Goal: Transaction & Acquisition: Download file/media

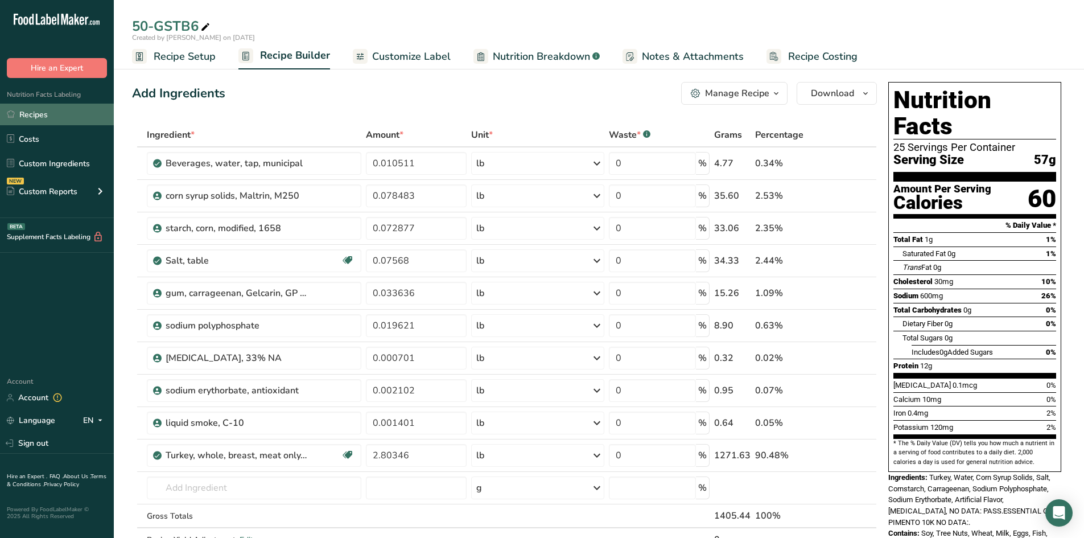
click at [30, 111] on link "Recipes" at bounding box center [57, 115] width 114 height 22
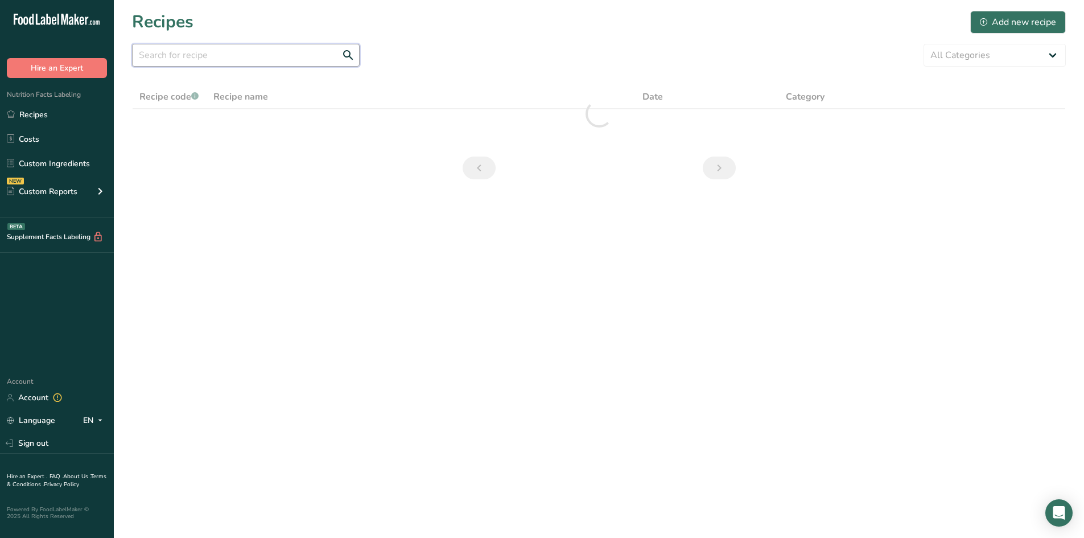
click at [182, 57] on input "text" at bounding box center [246, 55] width 228 height 23
paste input "NYSCHCPS"
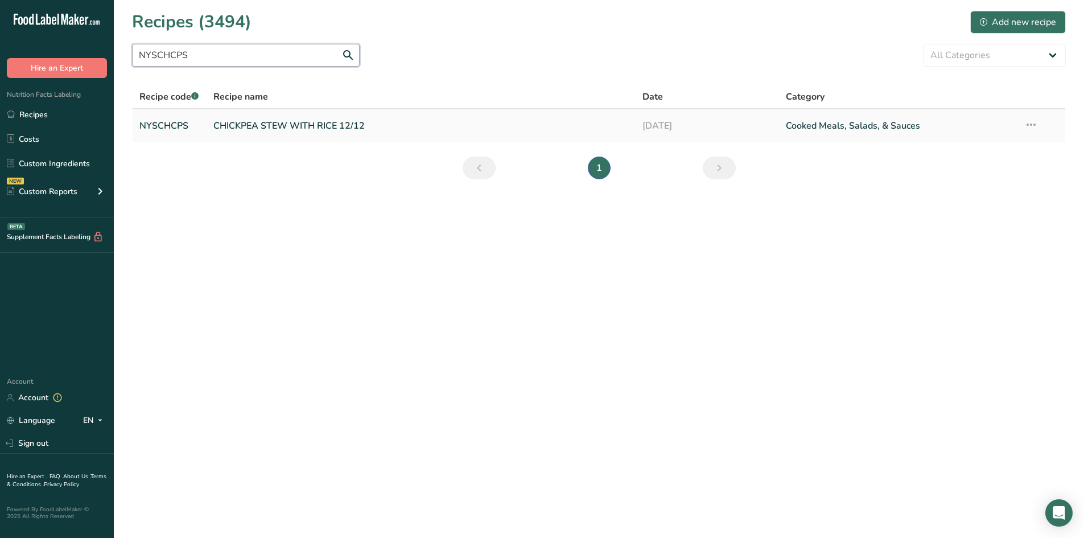
type input "NYSCHCPS"
click at [260, 123] on link "CHICKPEA STEW WITH RICE 12/12" at bounding box center [421, 126] width 416 height 24
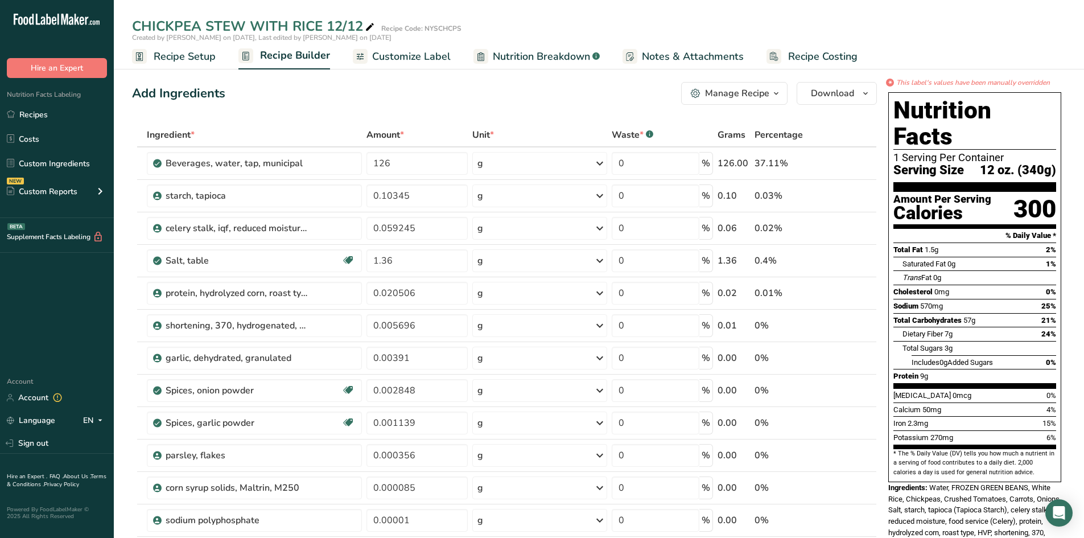
click at [388, 58] on span "Customize Label" at bounding box center [411, 56] width 78 height 15
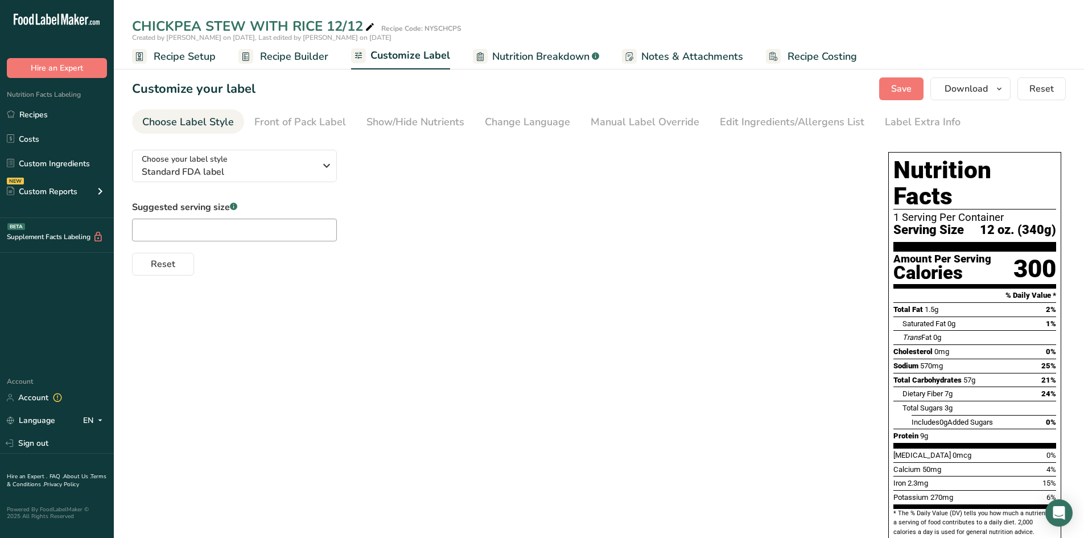
click at [1014, 90] on div "Save Download Choose what to show on your downloaded label Recipe Name to appea…" at bounding box center [972, 88] width 187 height 23
click at [1001, 89] on icon "button" at bounding box center [998, 89] width 9 height 14
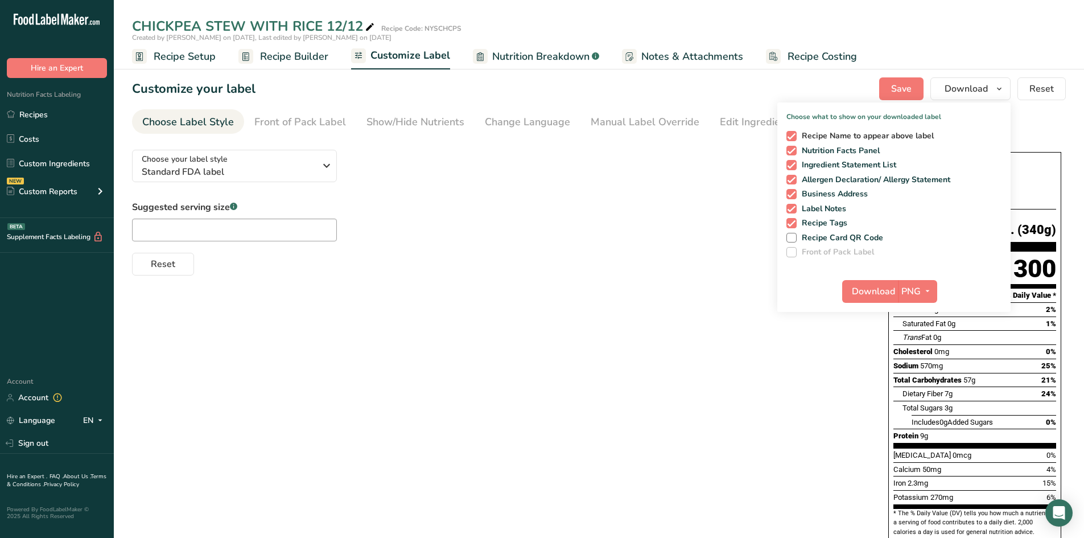
click at [791, 131] on span at bounding box center [791, 136] width 10 height 10
click at [791, 132] on input "Recipe Name to appear above label" at bounding box center [789, 135] width 7 height 7
checkbox input "false"
click at [792, 164] on span at bounding box center [791, 165] width 10 height 10
click at [792, 164] on input "Ingredient Statement List" at bounding box center [789, 164] width 7 height 7
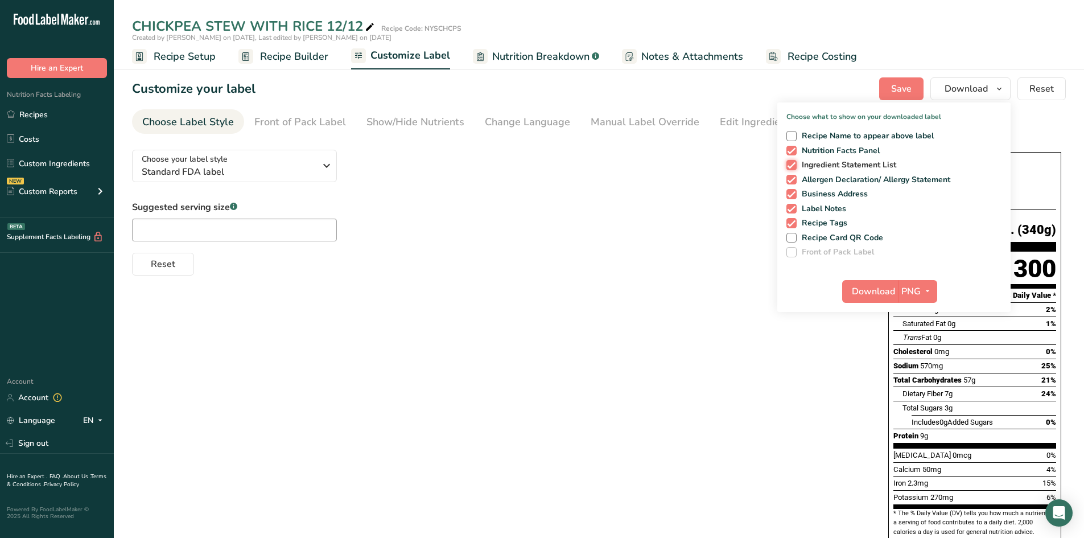
checkbox input "false"
click at [790, 179] on span at bounding box center [791, 180] width 10 height 10
click at [790, 179] on input "Allergen Declaration/ Allergy Statement" at bounding box center [789, 179] width 7 height 7
checkbox input "false"
click at [792, 195] on span at bounding box center [791, 194] width 10 height 10
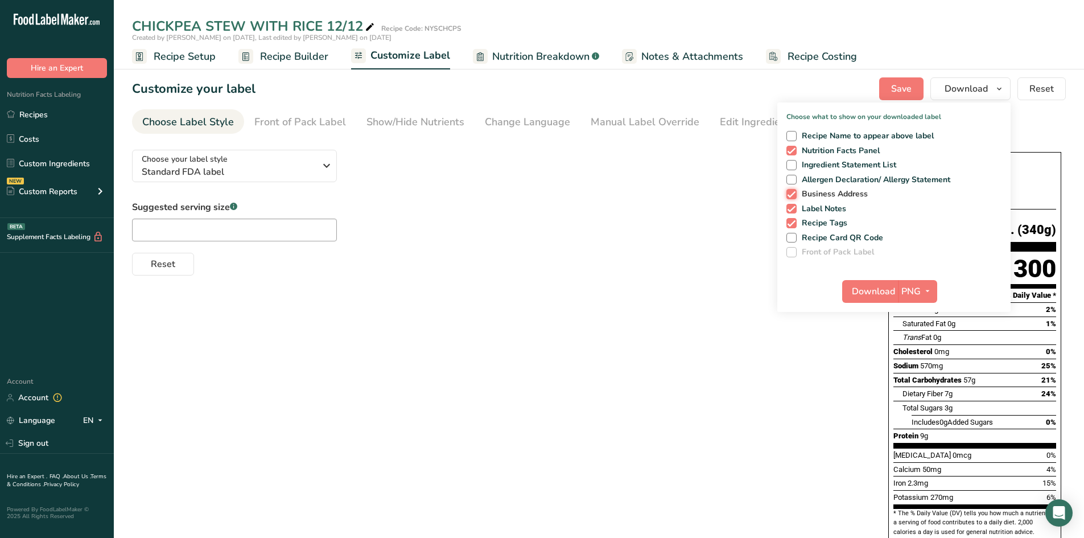
click at [792, 195] on input "Business Address" at bounding box center [789, 193] width 7 height 7
checkbox input "false"
click at [790, 210] on span at bounding box center [791, 209] width 10 height 10
click at [790, 210] on input "Label Notes" at bounding box center [789, 208] width 7 height 7
checkbox input "false"
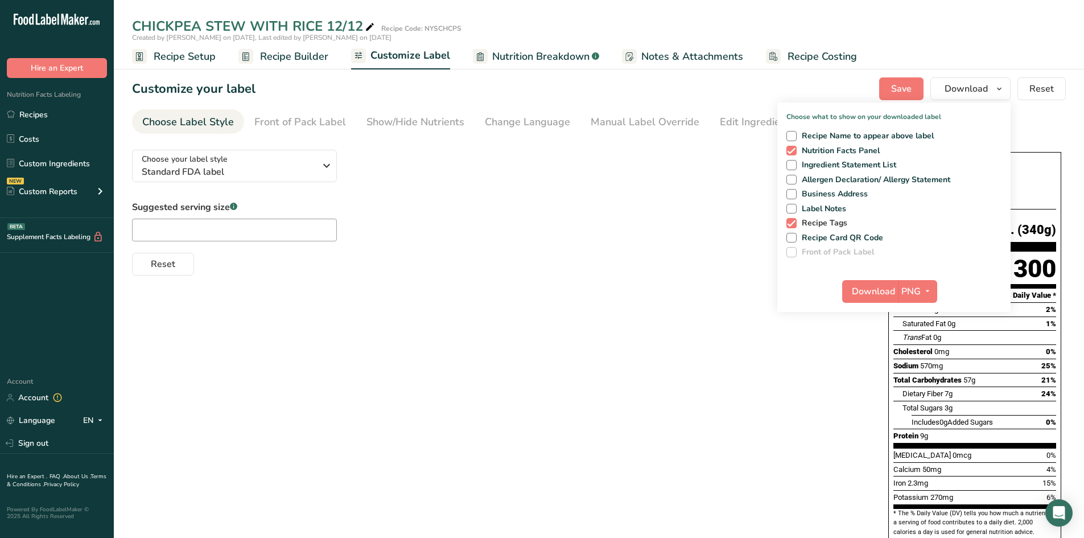
click at [795, 220] on span at bounding box center [791, 223] width 10 height 10
click at [794, 220] on input "Recipe Tags" at bounding box center [789, 222] width 7 height 7
checkbox input "false"
click at [927, 288] on icon "button" at bounding box center [927, 291] width 9 height 14
click at [921, 366] on link "PDF" at bounding box center [918, 370] width 36 height 19
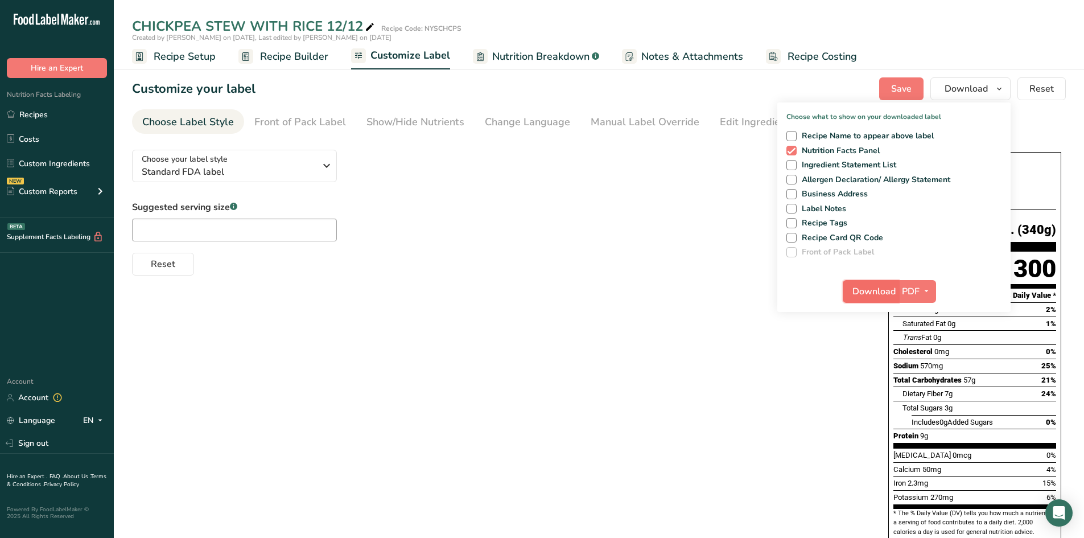
click at [879, 287] on span "Download" at bounding box center [873, 291] width 43 height 14
click at [925, 286] on icon "button" at bounding box center [926, 291] width 9 height 14
click at [912, 316] on link "PNG" at bounding box center [917, 314] width 36 height 19
click at [887, 296] on span "Download" at bounding box center [873, 291] width 43 height 14
